Goal: Find specific page/section: Find specific page/section

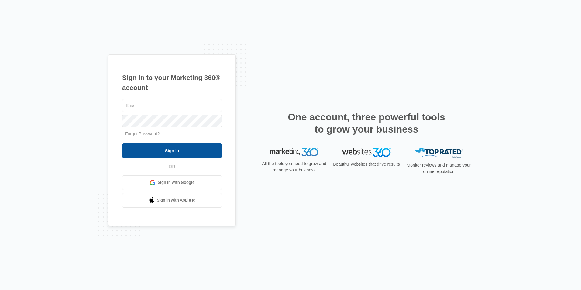
type input "[PERSON_NAME][EMAIL_ADDRESS][DOMAIN_NAME]"
click at [164, 147] on input "Sign In" at bounding box center [172, 150] width 100 height 15
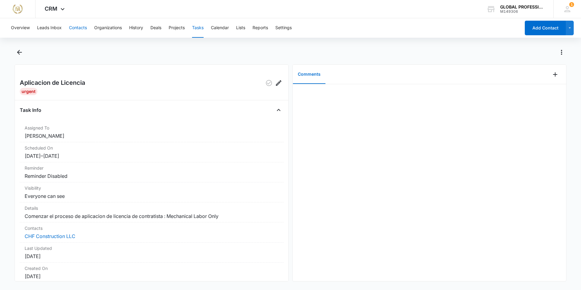
click at [80, 28] on button "Contacts" at bounding box center [78, 27] width 18 height 19
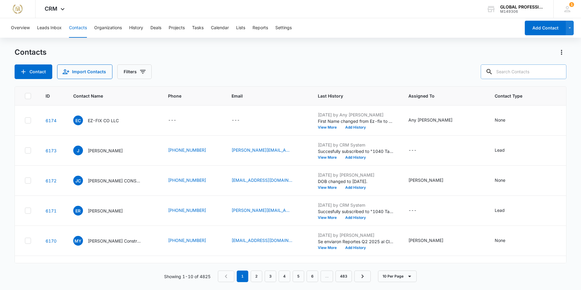
click at [517, 73] on input "text" at bounding box center [524, 71] width 86 height 15
type input "[PERSON_NAME] ever"
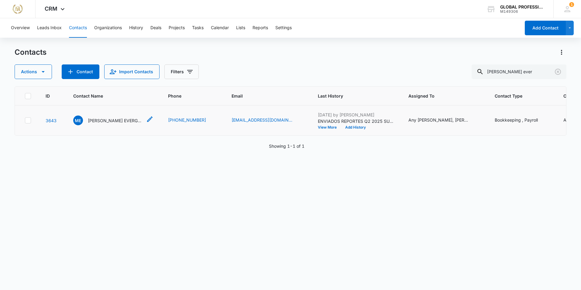
click at [107, 124] on p "[PERSON_NAME] EVERGREEN LANDSCAPING AND LAWN CARE LLC" at bounding box center [115, 120] width 55 height 6
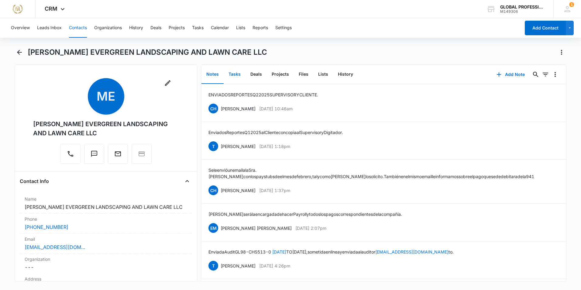
click at [232, 74] on button "Tasks" at bounding box center [235, 74] width 22 height 19
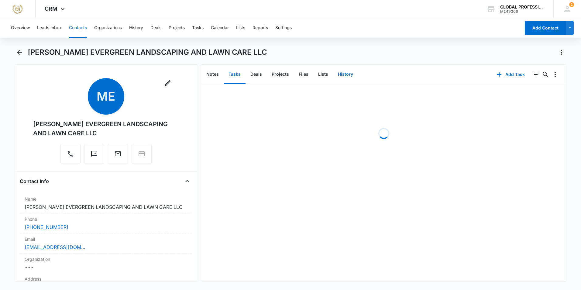
click at [339, 74] on button "History" at bounding box center [345, 74] width 25 height 19
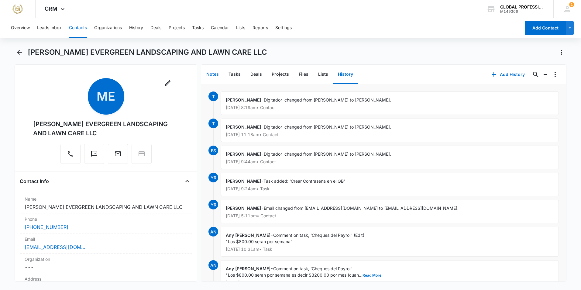
click at [212, 74] on button "Notes" at bounding box center [212, 74] width 22 height 19
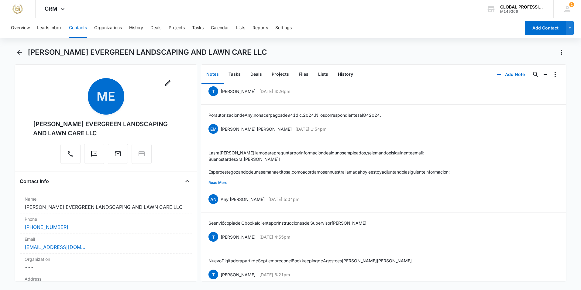
scroll to position [182, 0]
